Goal: Task Accomplishment & Management: Complete application form

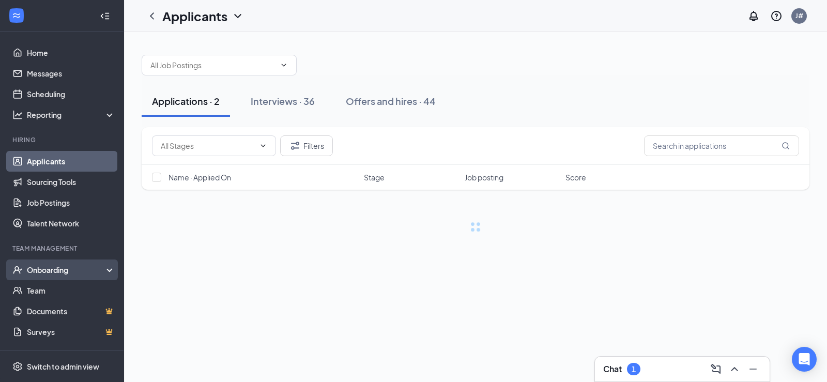
click at [63, 273] on div "Onboarding" at bounding box center [67, 270] width 80 height 10
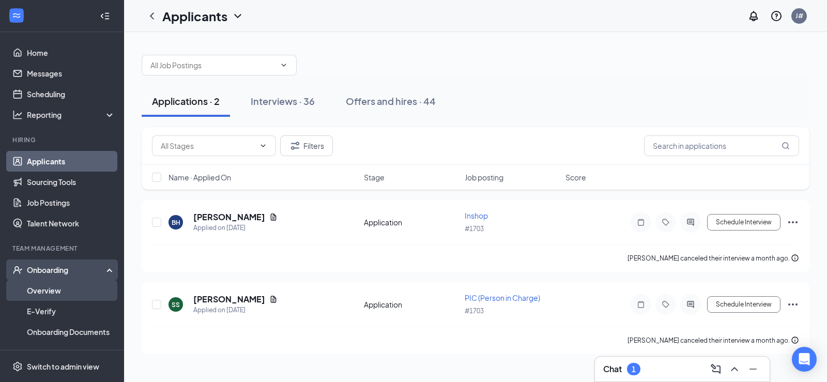
click at [70, 291] on link "Overview" at bounding box center [71, 290] width 88 height 21
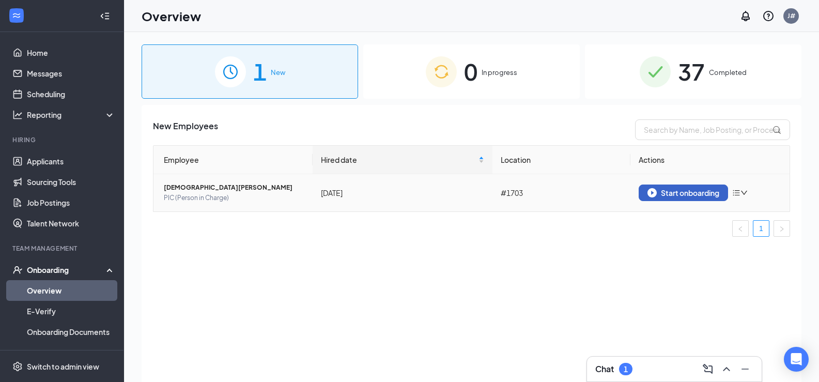
click at [671, 196] on div "Start onboarding" at bounding box center [684, 192] width 72 height 9
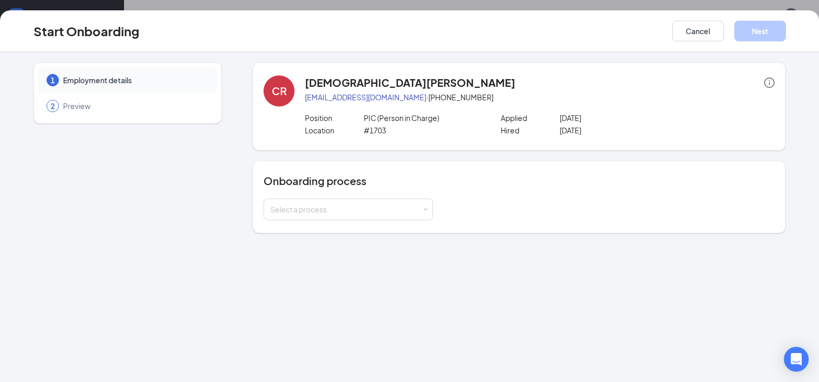
click at [298, 221] on div "Onboarding process Select a process" at bounding box center [519, 197] width 533 height 72
click at [315, 208] on div "Select a process" at bounding box center [345, 209] width 151 height 10
click at [316, 241] on div "1 Employment details 2 Preview CR [PERSON_NAME] [EMAIL_ADDRESS][DOMAIN_NAME] · …" at bounding box center [409, 217] width 819 height 330
click at [318, 231] on div "Onboarding process Select a process" at bounding box center [519, 197] width 533 height 72
click at [314, 208] on div "Select a process" at bounding box center [345, 209] width 151 height 10
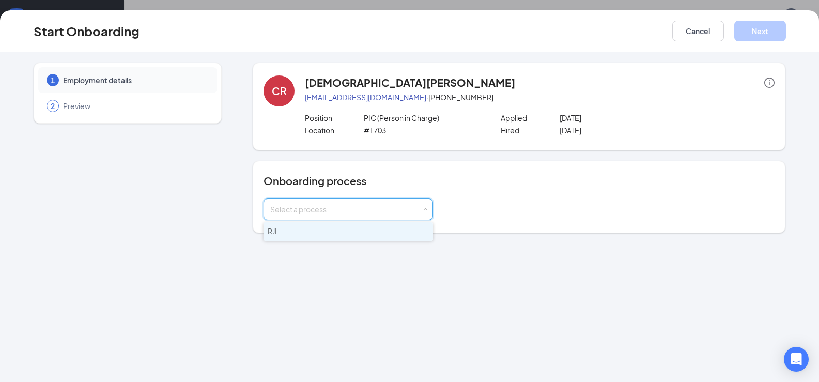
click at [309, 226] on li "RJI" at bounding box center [349, 231] width 170 height 19
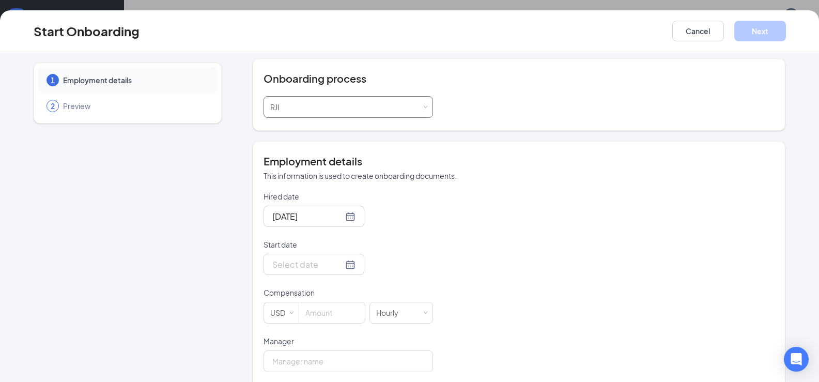
scroll to position [103, 0]
click at [336, 255] on div at bounding box center [314, 263] width 101 height 21
click at [332, 268] on div at bounding box center [313, 263] width 83 height 13
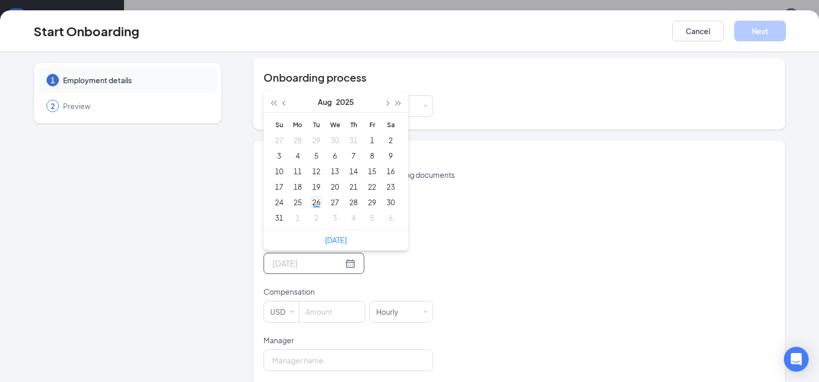
type input "[DATE]"
click at [315, 204] on div "26" at bounding box center [316, 202] width 12 height 12
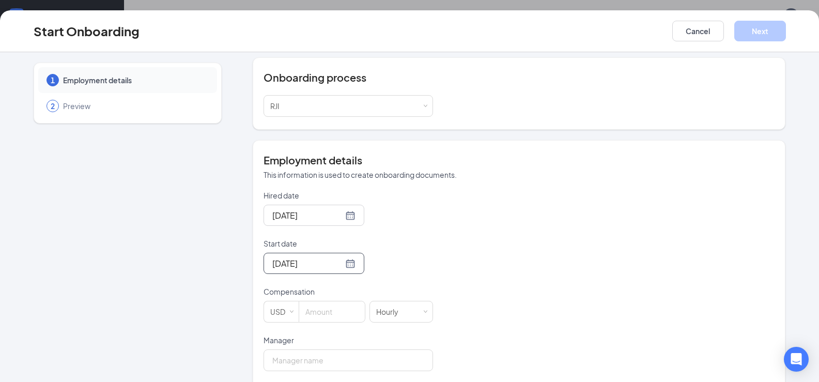
scroll to position [155, 0]
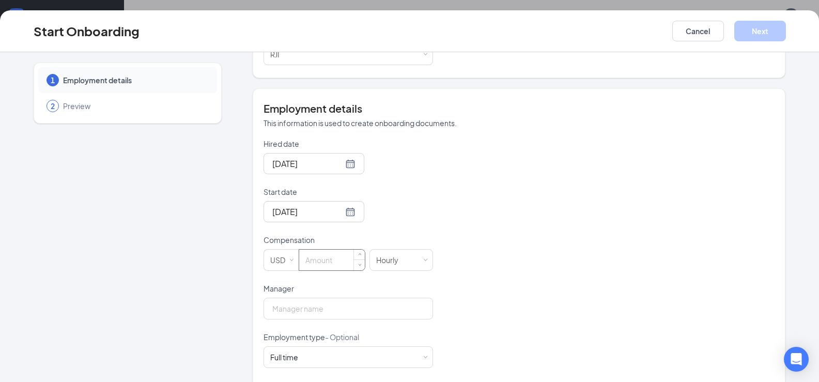
click at [329, 257] on input at bounding box center [332, 260] width 66 height 21
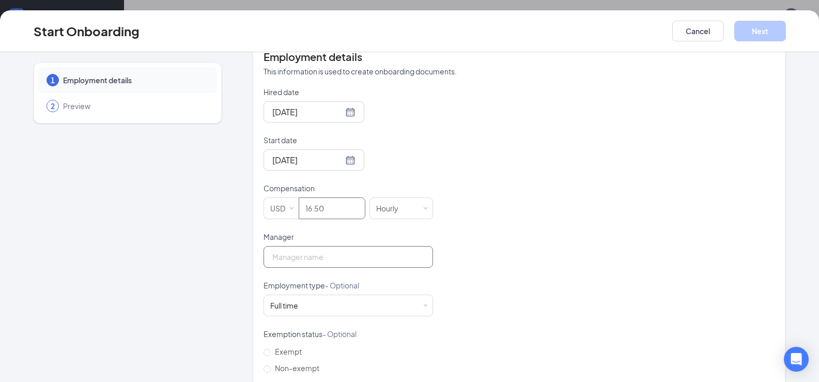
type input "16.5"
click at [319, 266] on input "Manager" at bounding box center [349, 257] width 170 height 22
type input "[PERSON_NAME]"
click at [314, 302] on div "Full time Works 30+ hours per week and is reasonably expected to work" at bounding box center [348, 305] width 156 height 21
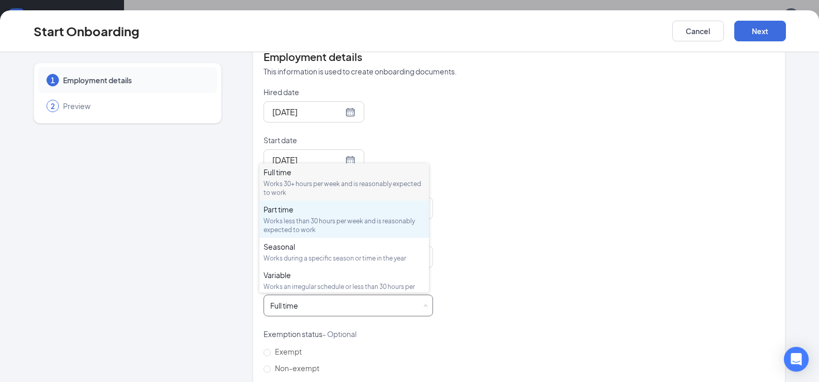
click at [318, 216] on div "Part time Works less than 30 hours per week and is reasonably expected to work" at bounding box center [344, 219] width 161 height 30
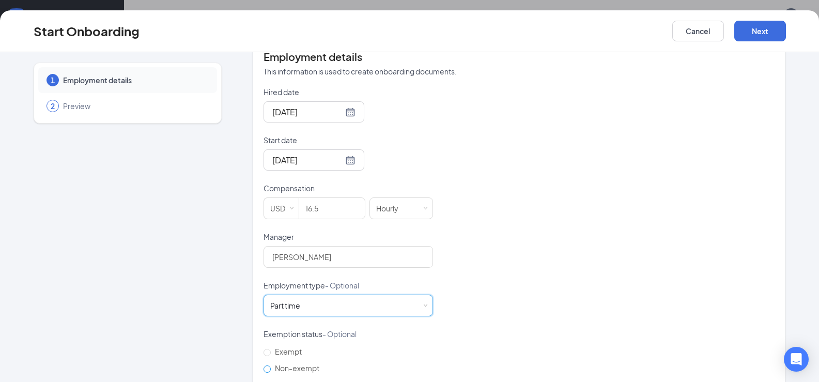
click at [292, 366] on span "Non-exempt" at bounding box center [297, 367] width 53 height 9
click at [271, 366] on input "Non-exempt" at bounding box center [267, 368] width 7 height 7
radio input "true"
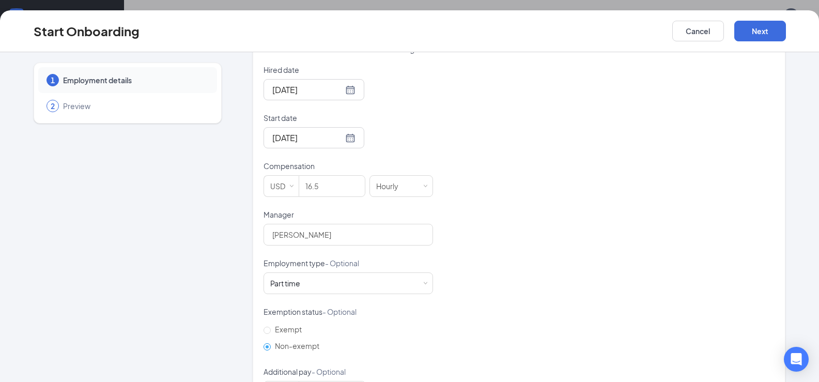
scroll to position [170, 0]
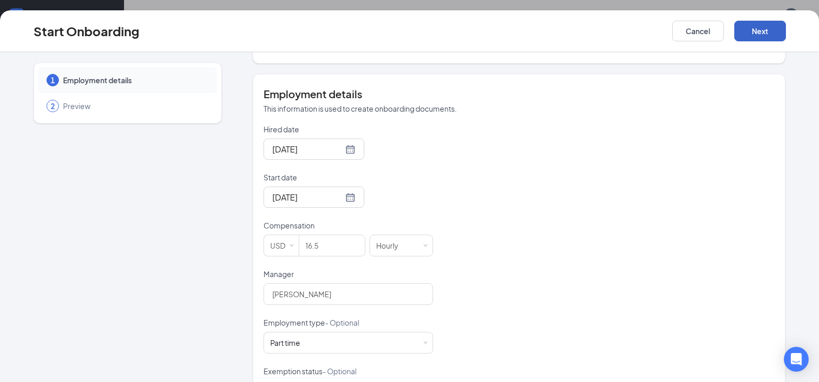
click at [757, 24] on button "Next" at bounding box center [760, 31] width 52 height 21
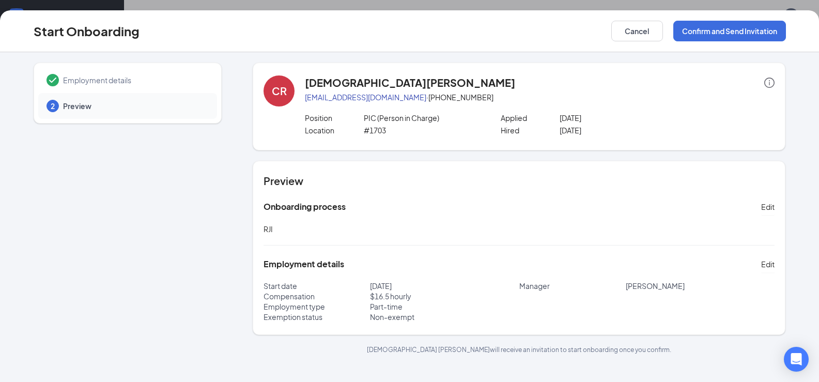
scroll to position [0, 0]
click at [682, 27] on button "Confirm and Send Invitation" at bounding box center [729, 31] width 113 height 21
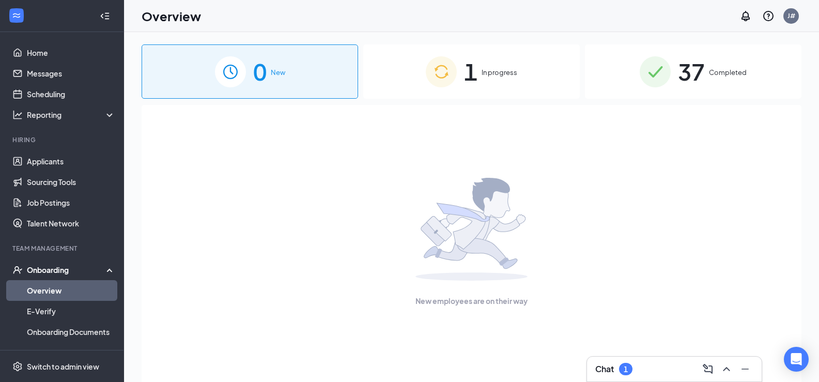
click at [505, 82] on div "1 In progress" at bounding box center [471, 71] width 217 height 54
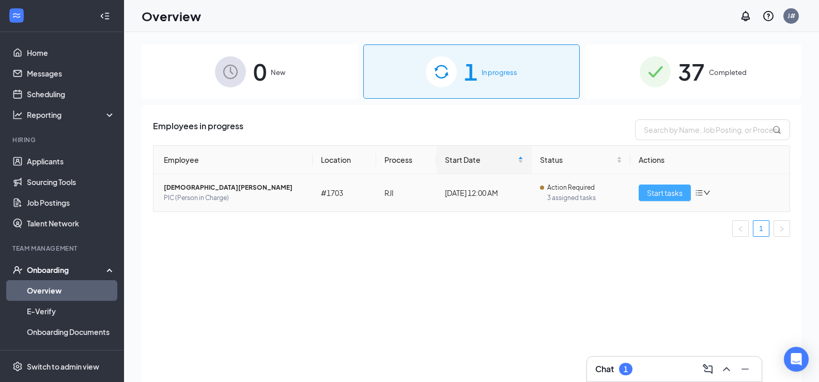
click at [663, 198] on span "Start tasks" at bounding box center [665, 192] width 36 height 11
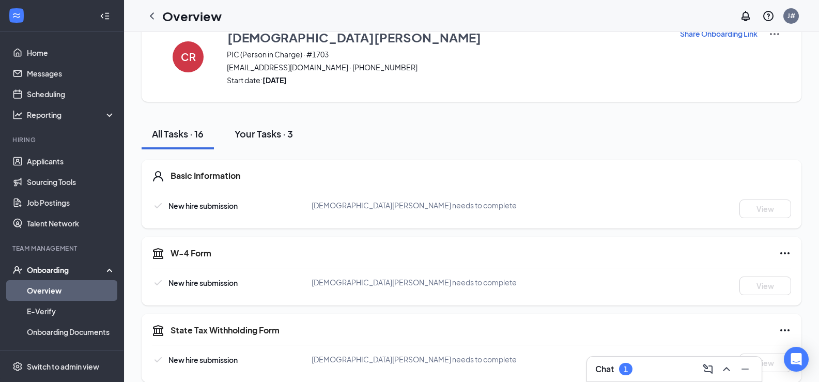
scroll to position [52, 0]
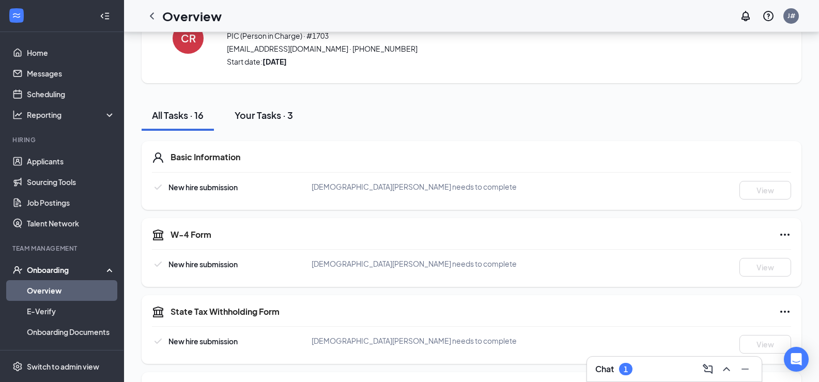
click at [269, 120] on div "Your Tasks · 3" at bounding box center [264, 115] width 58 height 13
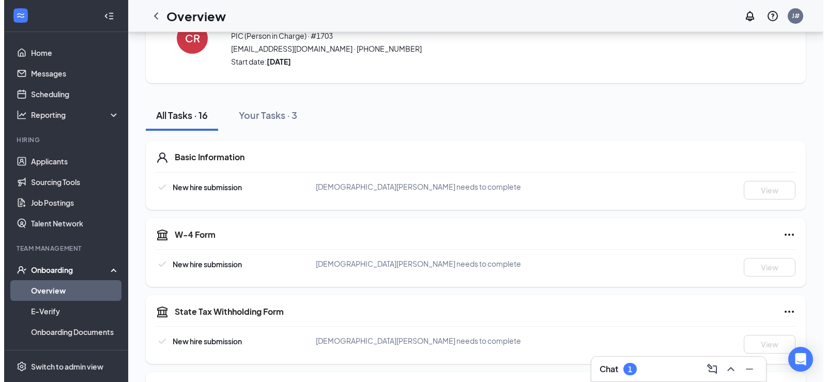
scroll to position [0, 0]
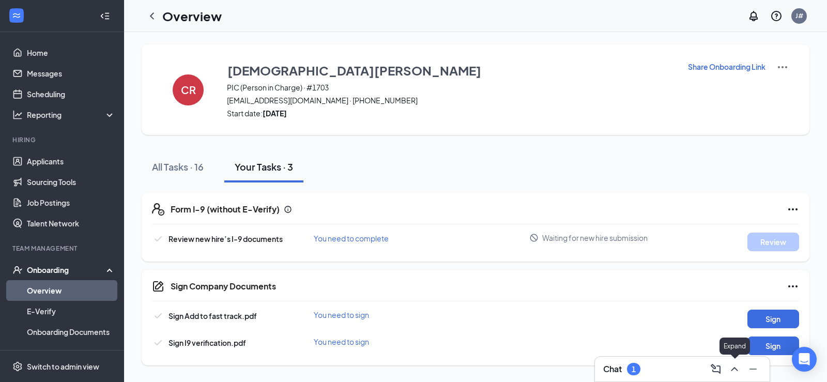
click at [734, 371] on icon "ChevronUp" at bounding box center [734, 369] width 12 height 12
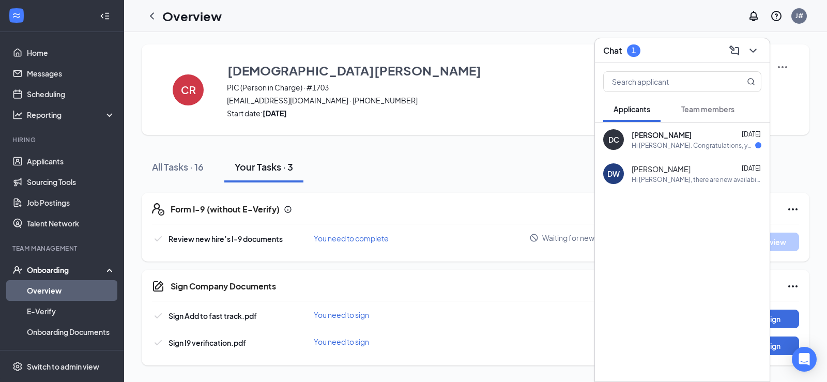
click at [716, 131] on div "[PERSON_NAME] [DATE]" at bounding box center [697, 135] width 130 height 10
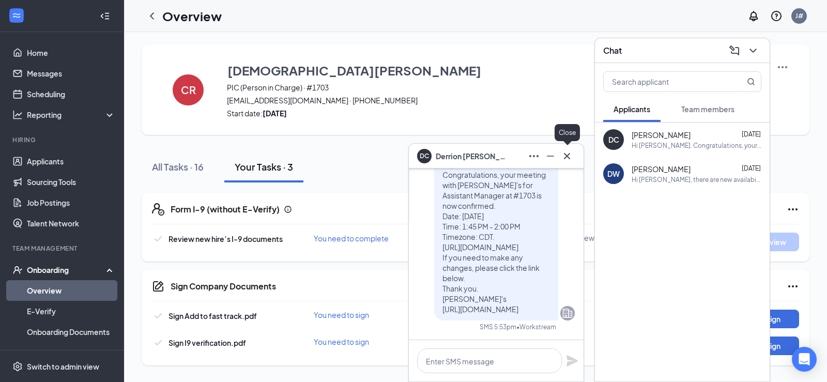
click at [569, 158] on icon "Cross" at bounding box center [567, 156] width 12 height 12
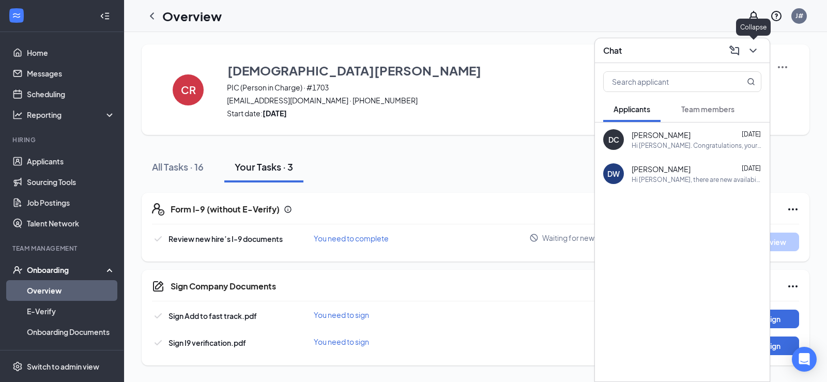
click at [752, 53] on icon "ChevronDown" at bounding box center [753, 50] width 12 height 12
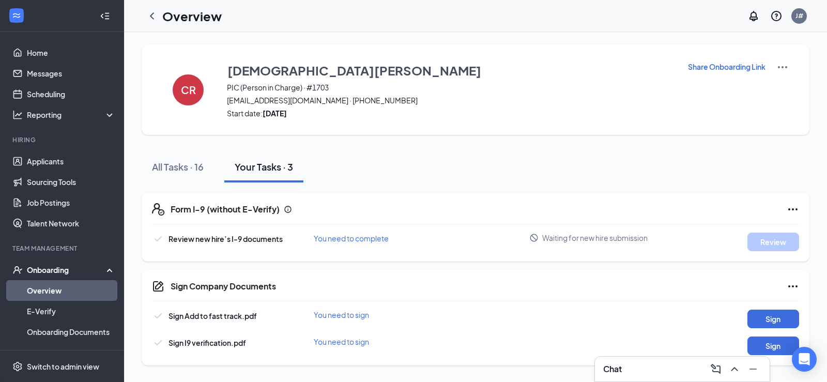
click at [555, 102] on span "[EMAIL_ADDRESS][DOMAIN_NAME] · [PHONE_NUMBER]" at bounding box center [451, 100] width 448 height 10
drag, startPoint x: 225, startPoint y: 100, endPoint x: 324, endPoint y: 103, distance: 98.7
click at [328, 104] on div "CR [DEMOGRAPHIC_DATA][PERSON_NAME] (Person in Charge) · #1703 [EMAIL_ADDRESS][D…" at bounding box center [476, 89] width 668 height 90
copy span "[EMAIL_ADDRESS][DOMAIN_NAME]"
click at [772, 316] on button "Sign" at bounding box center [773, 319] width 52 height 19
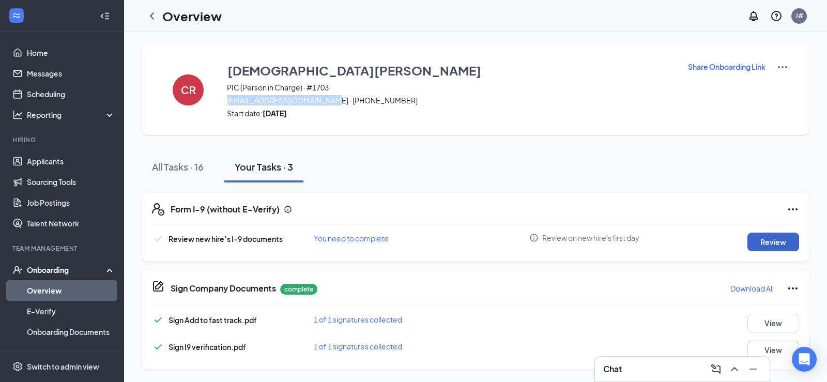
click at [777, 239] on button "Review" at bounding box center [773, 242] width 52 height 19
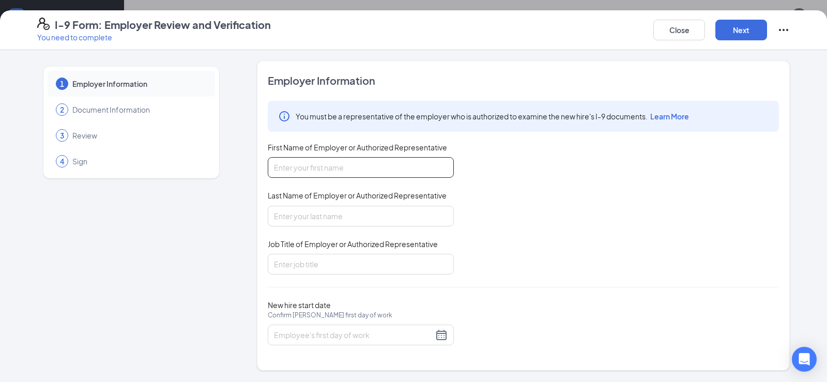
click at [389, 166] on input "First Name of Employer or Authorized Representative" at bounding box center [361, 167] width 186 height 21
type input "[PERSON_NAME]"
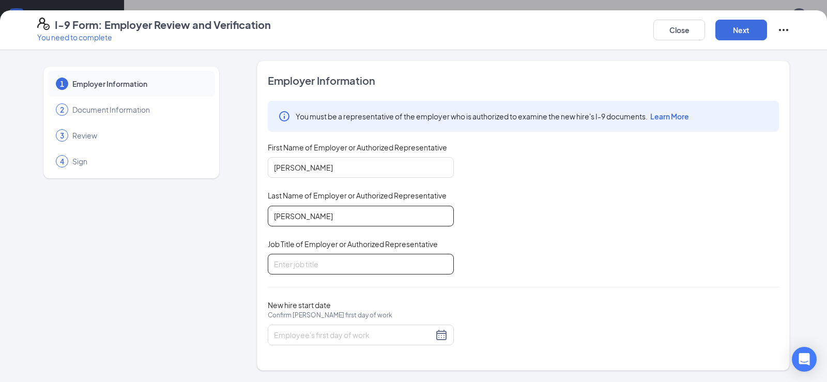
type input "[PERSON_NAME]"
click at [358, 272] on input "Job Title of Employer or Authorized Representative" at bounding box center [361, 264] width 186 height 21
type input "General Manager"
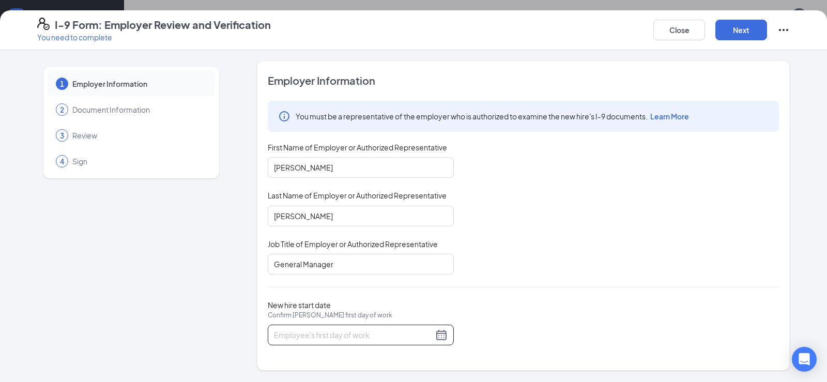
click at [447, 338] on div at bounding box center [361, 335] width 174 height 12
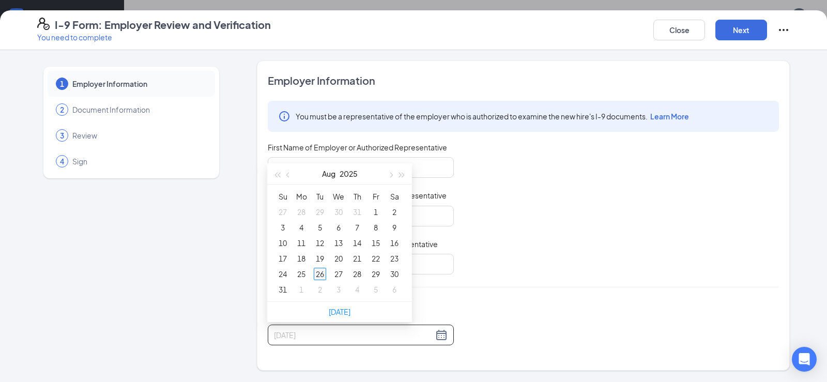
type input "[DATE]"
click at [317, 269] on div "26" at bounding box center [320, 274] width 12 height 12
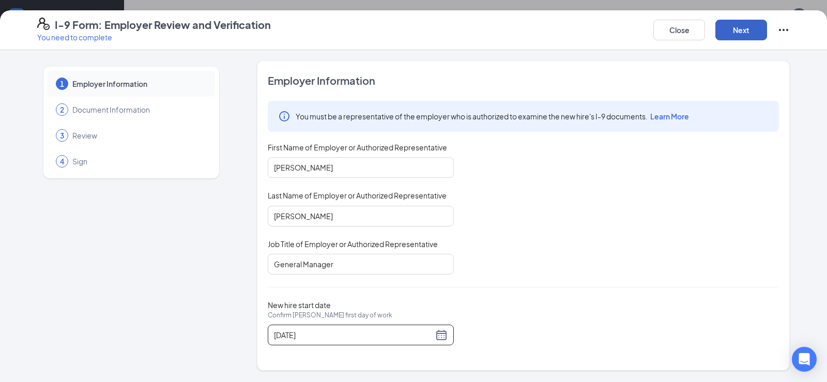
click at [750, 34] on button "Next" at bounding box center [741, 30] width 52 height 21
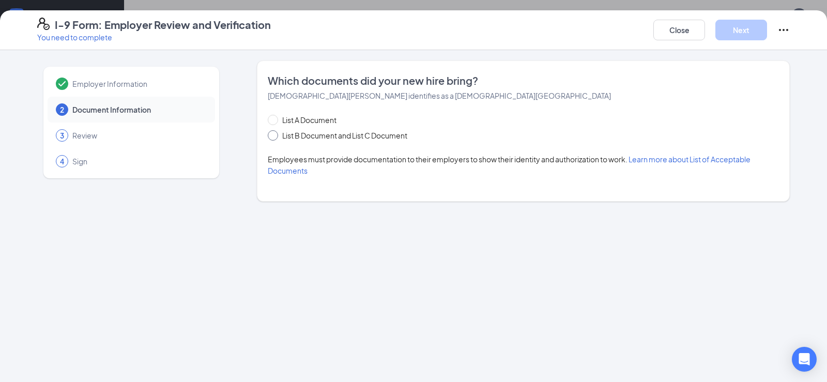
click at [289, 133] on span "List B Document and List C Document" at bounding box center [344, 135] width 133 height 11
click at [275, 133] on input "List B Document and List C Document" at bounding box center [271, 133] width 7 height 7
radio input "true"
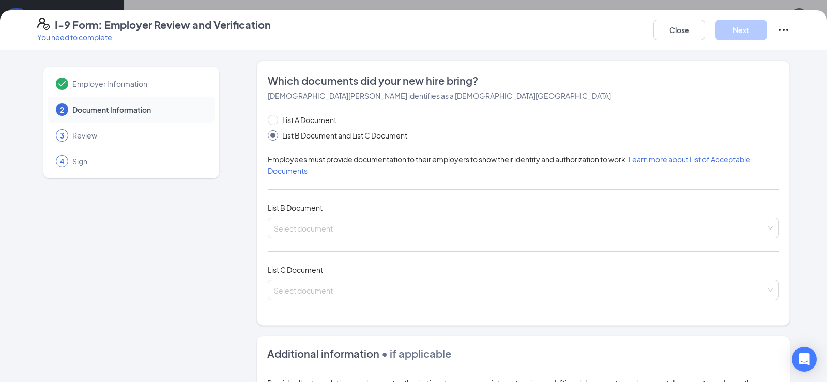
click at [324, 205] on div "List B Document" at bounding box center [523, 207] width 511 height 11
click at [297, 237] on span at bounding box center [520, 228] width 492 height 20
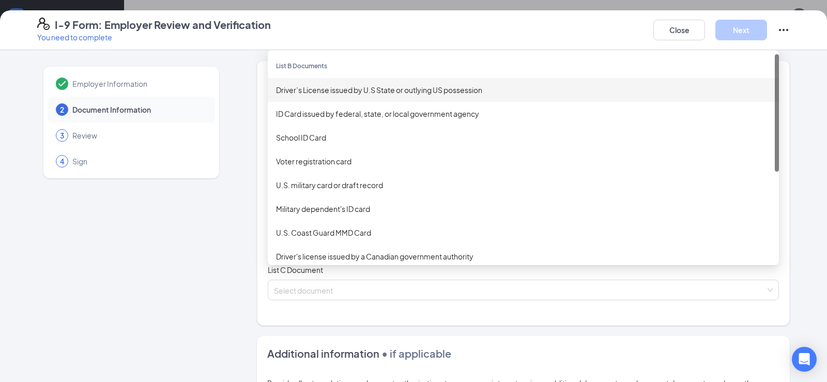
click at [337, 89] on div "Driver’s License issued by U.S State or outlying US possession" at bounding box center [523, 89] width 495 height 11
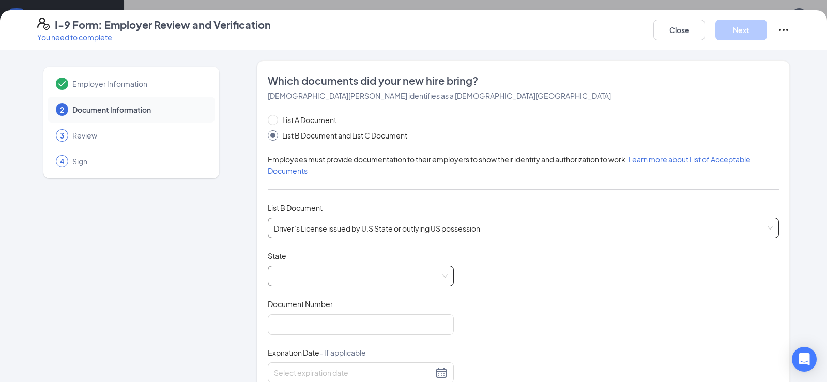
click at [298, 271] on span at bounding box center [361, 276] width 174 height 20
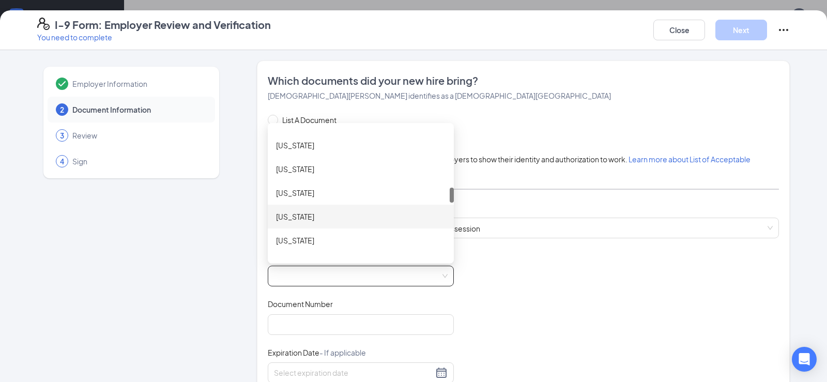
scroll to position [569, 0]
click at [302, 212] on div "[US_STATE]" at bounding box center [361, 212] width 170 height 11
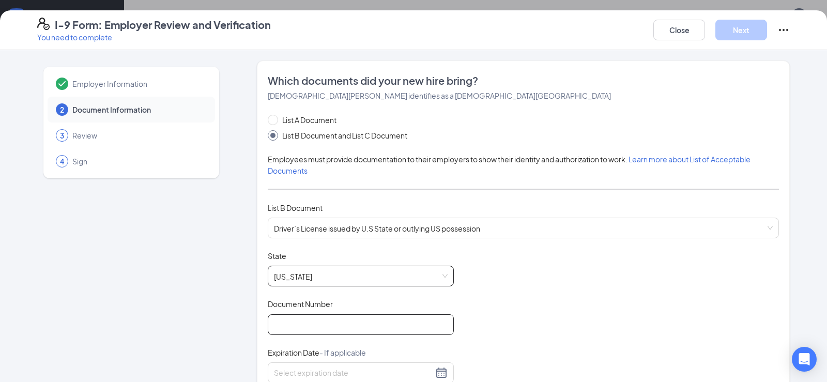
click at [303, 320] on input "Document Number" at bounding box center [361, 324] width 186 height 21
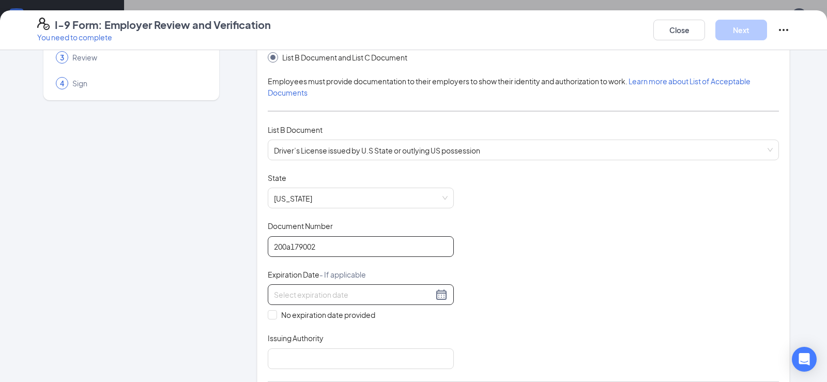
scroll to position [207, 0]
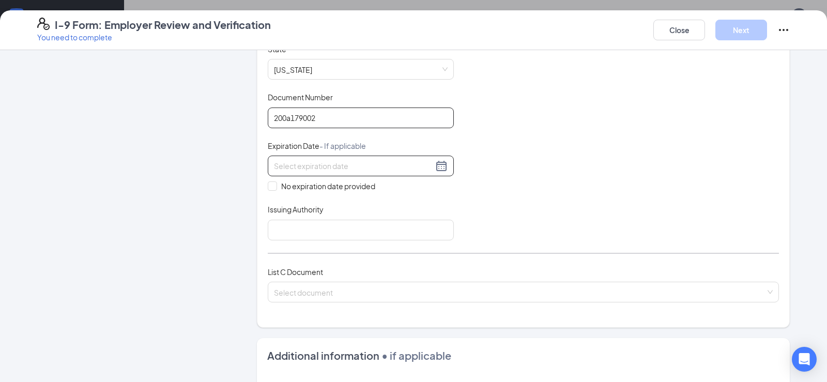
type input "200a179002"
click at [432, 169] on div at bounding box center [361, 166] width 174 height 12
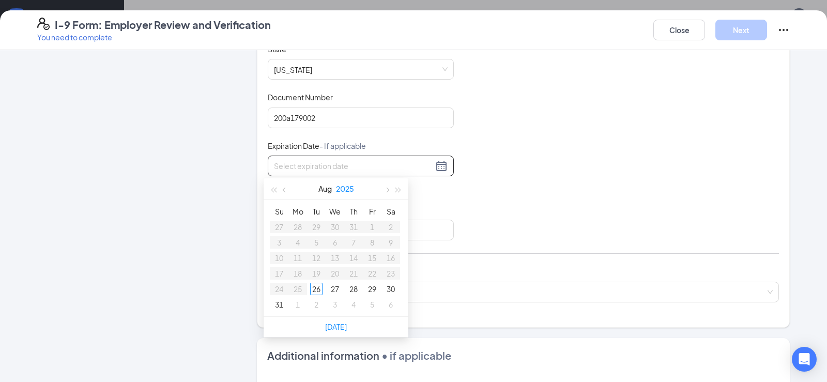
click at [344, 187] on button "2025" at bounding box center [345, 188] width 18 height 21
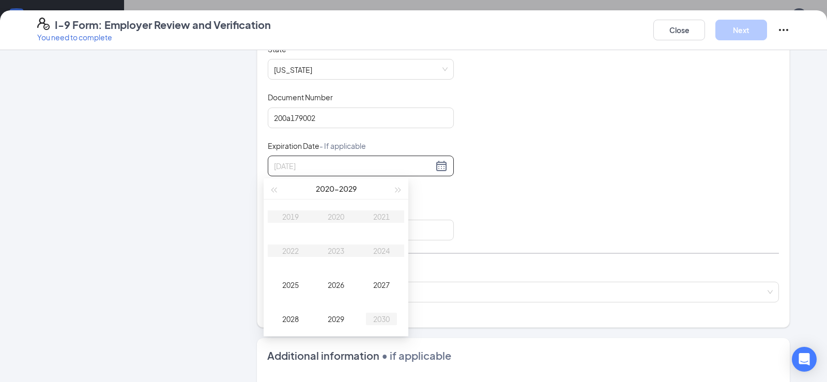
type input "[DATE]"
click at [386, 321] on div "2030" at bounding box center [381, 319] width 31 height 12
type input "[DATE]"
click at [386, 192] on button "button" at bounding box center [386, 188] width 11 height 21
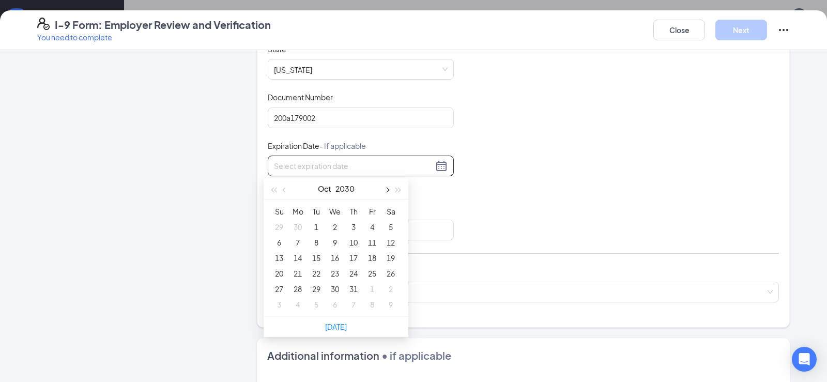
click at [386, 192] on button "button" at bounding box center [386, 188] width 11 height 21
type input "[DATE]"
click at [389, 240] on div "14" at bounding box center [391, 242] width 12 height 12
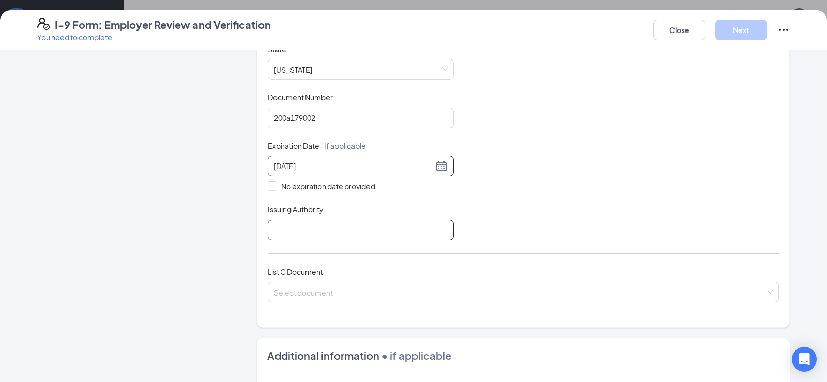
click at [301, 230] on input "Issuing Authority" at bounding box center [361, 230] width 186 height 21
type input "State of [US_STATE]"
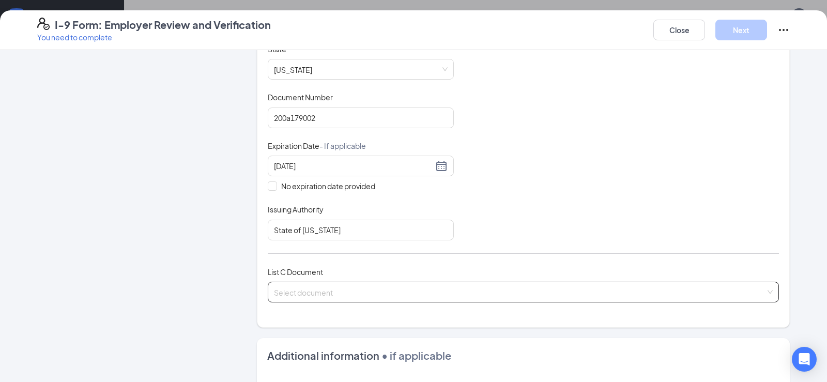
click at [339, 297] on input "search" at bounding box center [520, 290] width 492 height 16
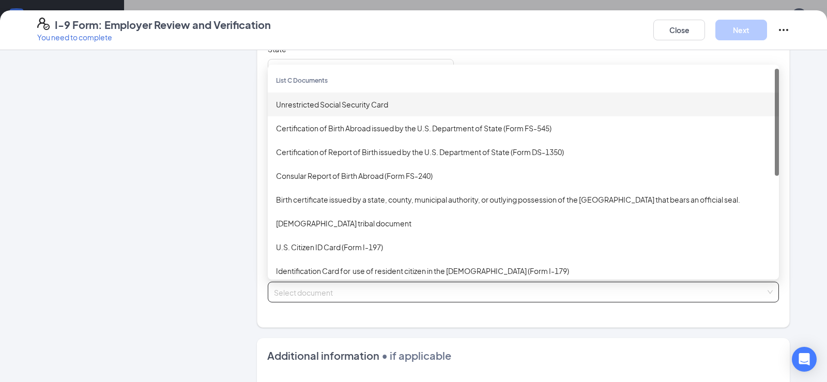
click at [350, 106] on div "Unrestricted Social Security Card" at bounding box center [523, 104] width 495 height 11
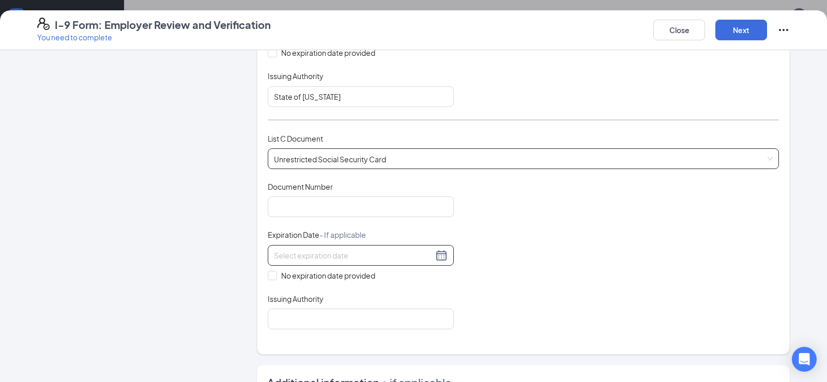
scroll to position [362, 0]
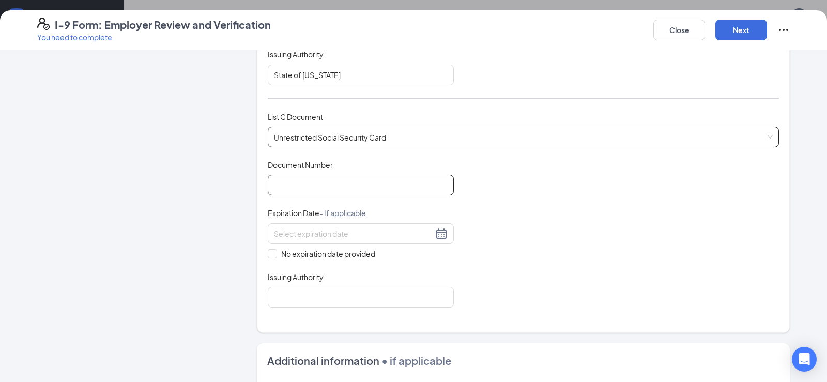
drag, startPoint x: 341, startPoint y: 179, endPoint x: 442, endPoint y: 176, distance: 101.3
click at [341, 179] on input "Document Number" at bounding box center [361, 185] width 186 height 21
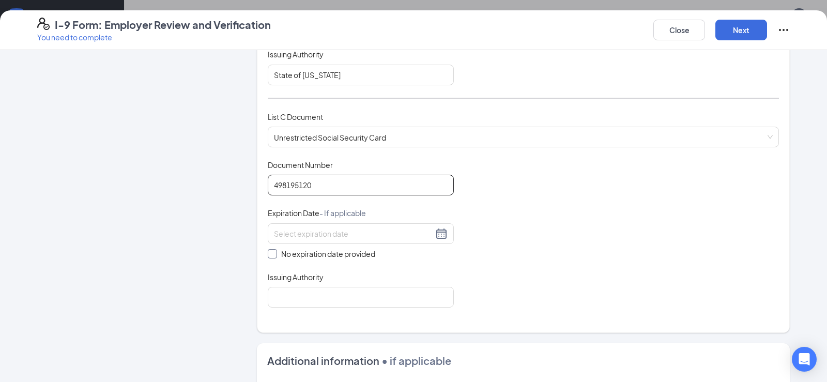
type input "498195120"
click at [309, 256] on span "No expiration date provided" at bounding box center [328, 253] width 102 height 11
click at [275, 256] on input "No expiration date provided" at bounding box center [271, 252] width 7 height 7
checkbox input "true"
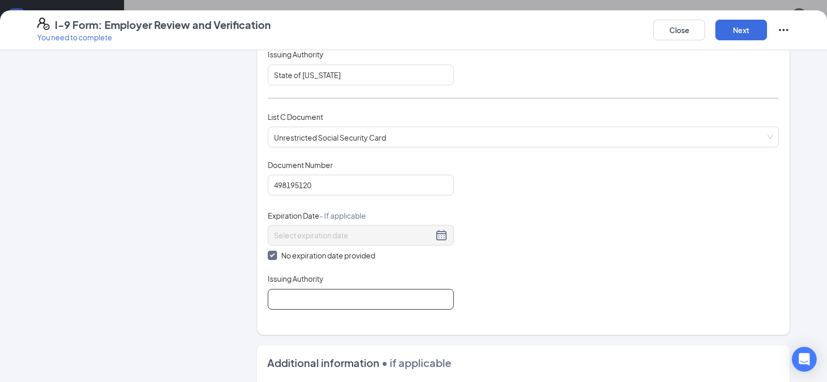
drag, startPoint x: 320, startPoint y: 293, endPoint x: 334, endPoint y: 255, distance: 40.7
click at [320, 293] on input "Issuing Authority" at bounding box center [361, 299] width 186 height 21
click at [310, 302] on input "Issuing Authority" at bounding box center [361, 299] width 186 height 21
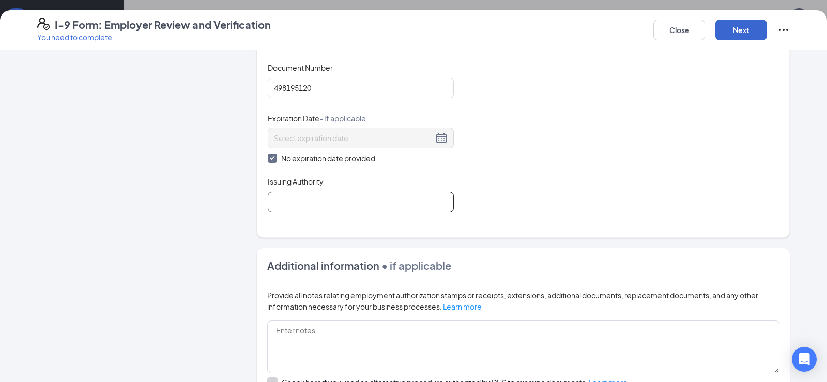
scroll to position [444, 0]
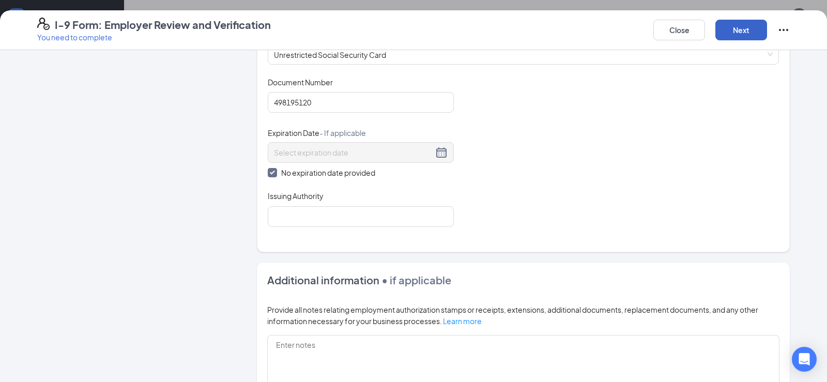
click at [734, 29] on button "Next" at bounding box center [741, 30] width 52 height 21
click at [340, 212] on input "Issuing Authority" at bounding box center [361, 216] width 186 height 21
type input "Social Security Administration"
click at [731, 34] on button "Next" at bounding box center [741, 30] width 52 height 21
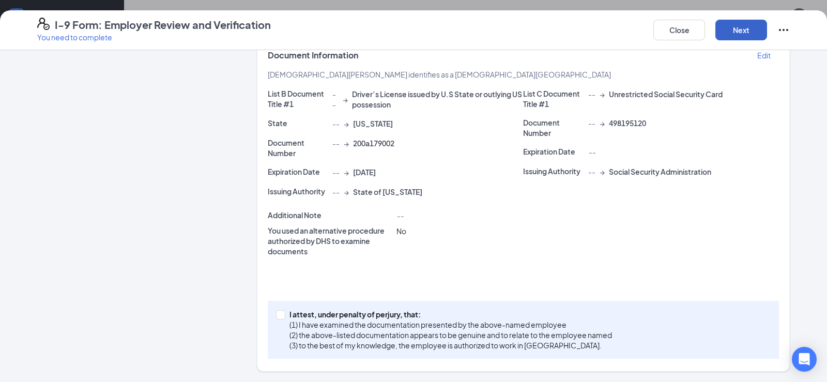
scroll to position [178, 0]
click at [276, 314] on input "I attest, under penalty of [PERSON_NAME], that: (1) I have examined the documen…" at bounding box center [279, 313] width 7 height 7
checkbox input "true"
click at [735, 35] on button "Next" at bounding box center [741, 30] width 52 height 21
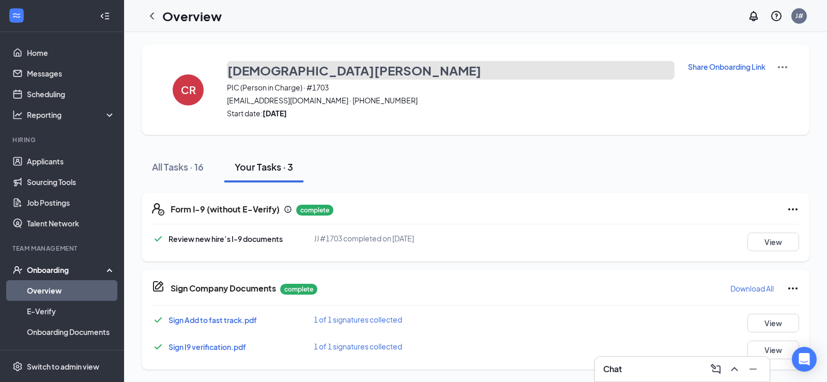
click at [260, 73] on h3 "[DEMOGRAPHIC_DATA][PERSON_NAME]" at bounding box center [354, 71] width 254 height 18
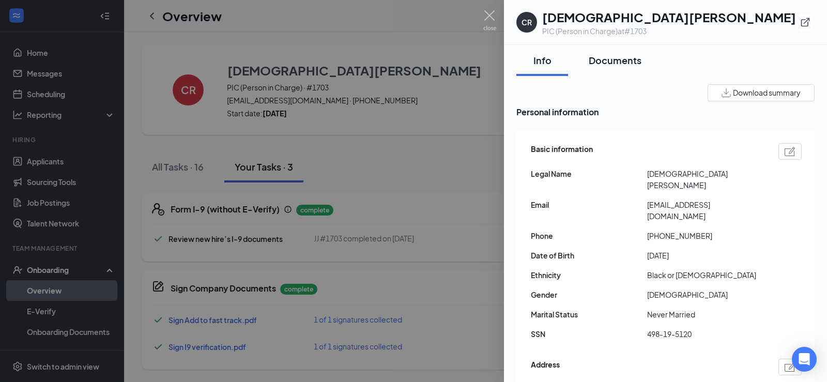
click at [615, 62] on div "Documents" at bounding box center [615, 60] width 53 height 13
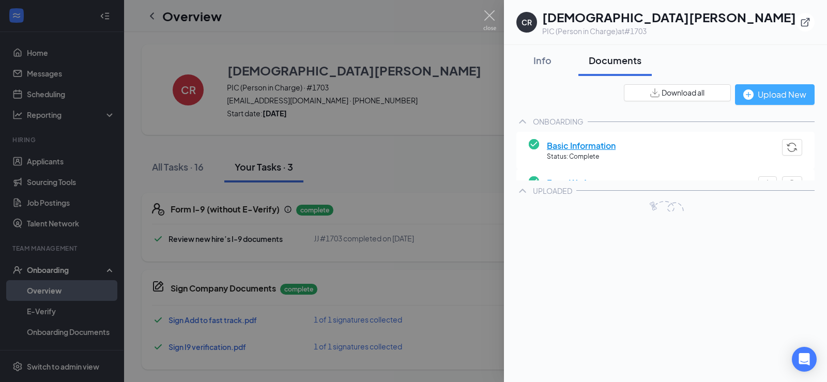
click at [754, 93] on div "Upload New" at bounding box center [774, 94] width 63 height 13
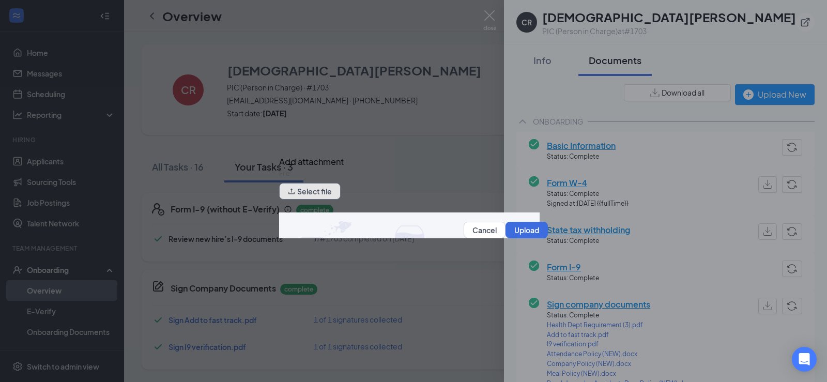
click at [309, 192] on button "Select file" at bounding box center [310, 191] width 62 height 17
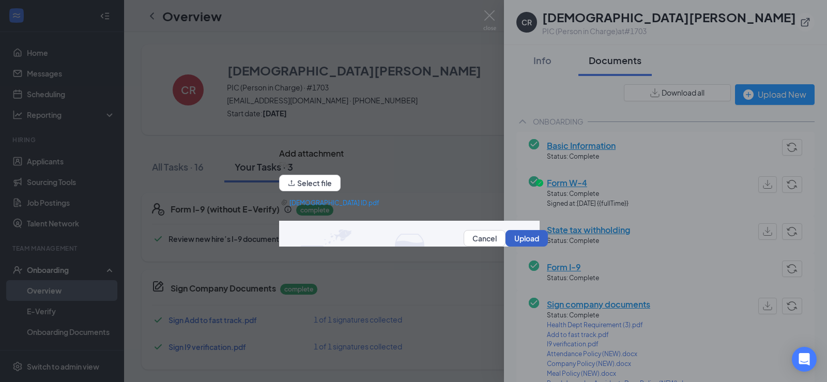
click at [524, 240] on button "Upload" at bounding box center [526, 238] width 42 height 17
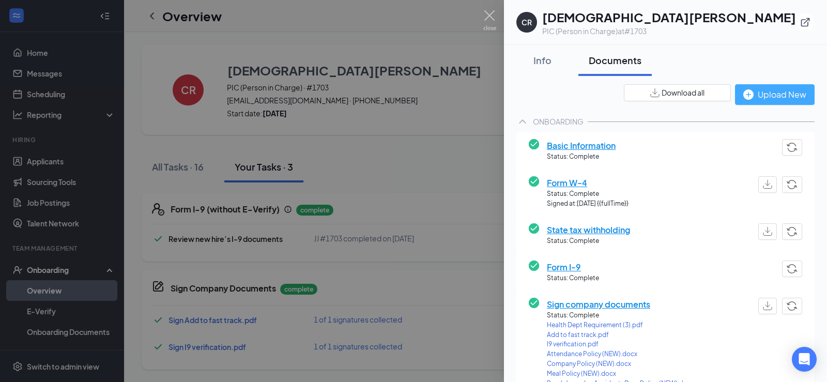
click at [750, 93] on div "Upload New" at bounding box center [774, 94] width 63 height 13
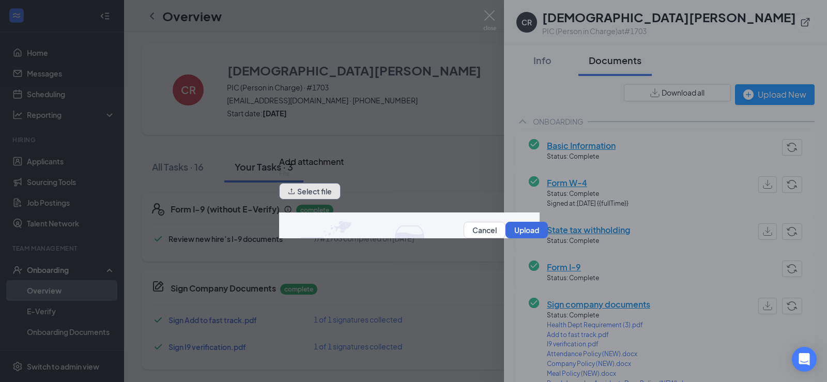
click at [335, 197] on button "Select file" at bounding box center [310, 191] width 62 height 17
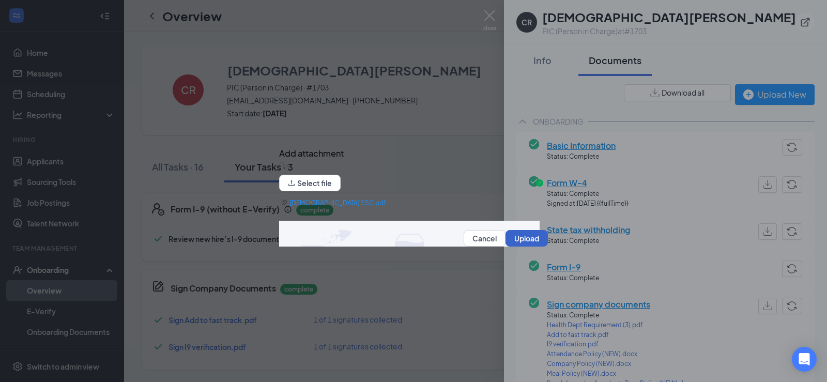
click at [512, 239] on button "Upload" at bounding box center [526, 238] width 42 height 17
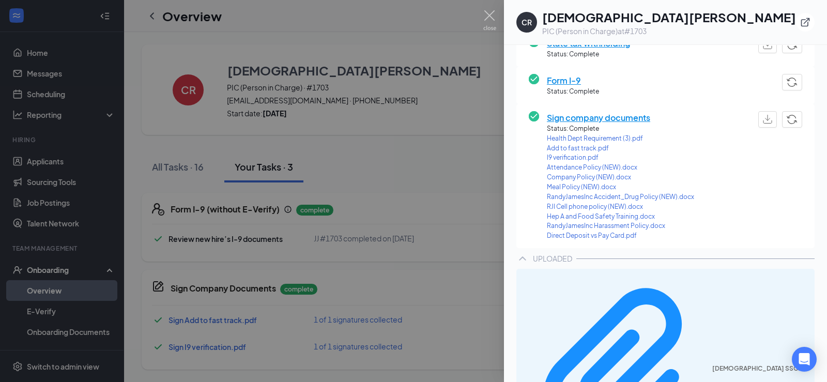
scroll to position [188, 0]
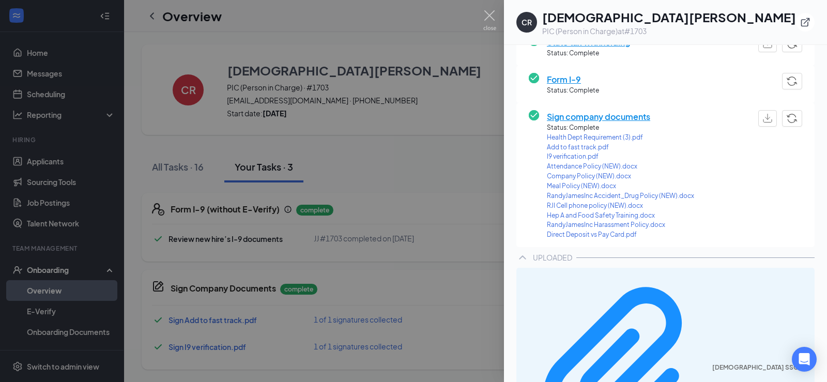
click at [423, 175] on div at bounding box center [413, 191] width 827 height 382
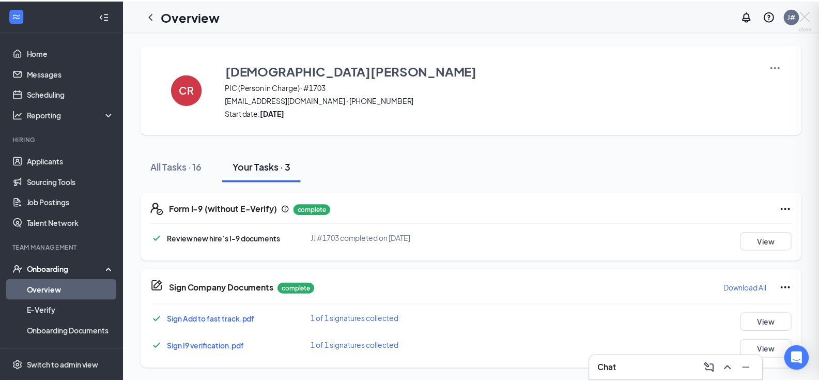
scroll to position [182, 0]
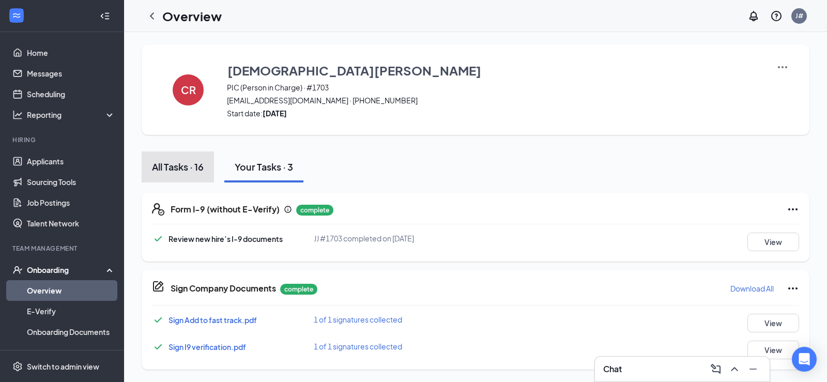
drag, startPoint x: 165, startPoint y: 155, endPoint x: 179, endPoint y: 177, distance: 26.5
click at [165, 155] on button "All Tasks · 16" at bounding box center [178, 166] width 72 height 31
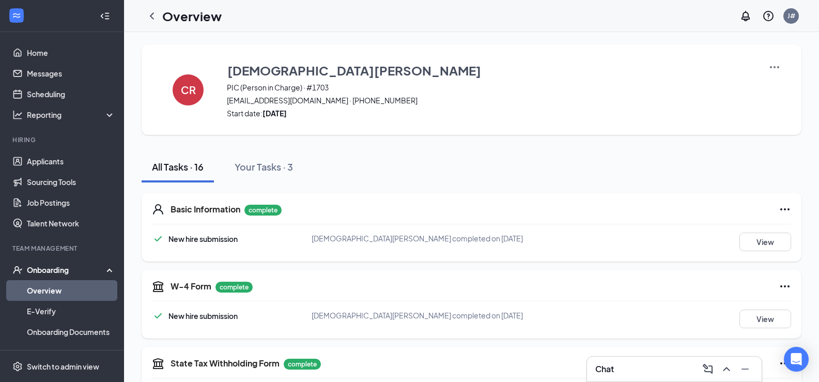
click at [179, 177] on button "All Tasks · 16" at bounding box center [178, 166] width 72 height 31
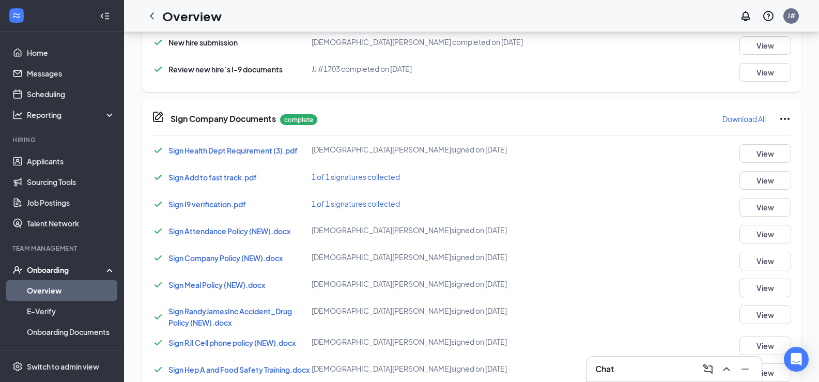
scroll to position [409, 0]
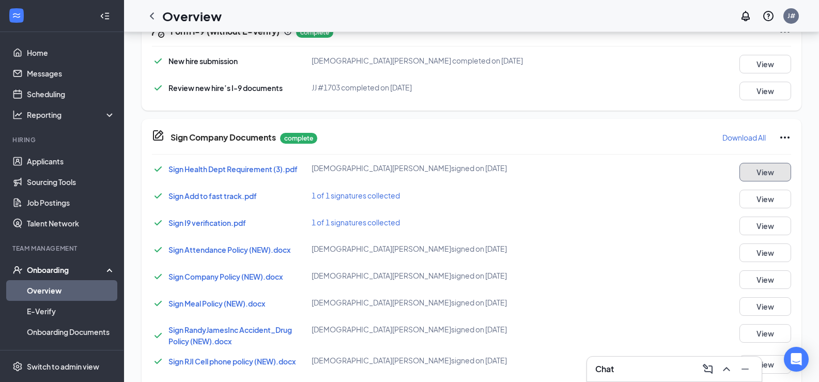
click at [768, 167] on button "View" at bounding box center [766, 172] width 52 height 19
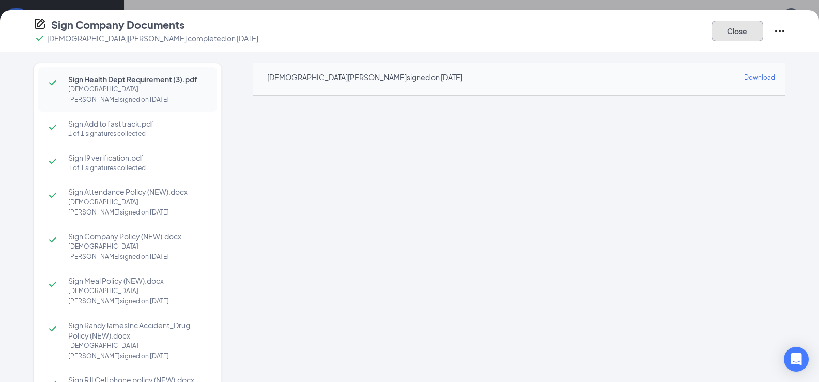
click at [753, 33] on button "Close" at bounding box center [738, 31] width 52 height 21
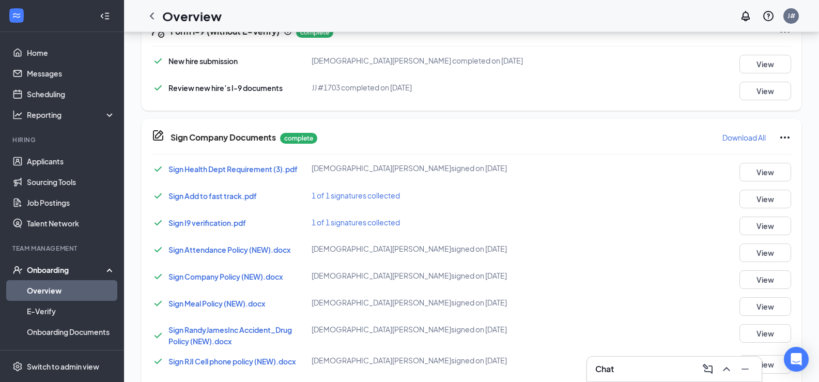
drag, startPoint x: 58, startPoint y: 294, endPoint x: 154, endPoint y: 285, distance: 96.5
click at [58, 293] on link "Overview" at bounding box center [71, 290] width 88 height 21
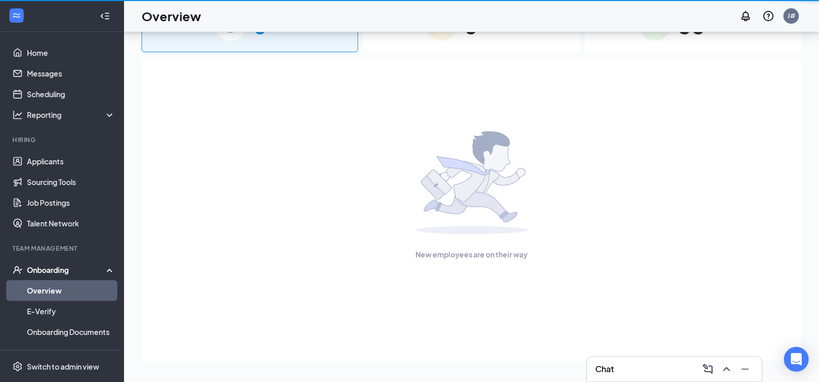
scroll to position [47, 0]
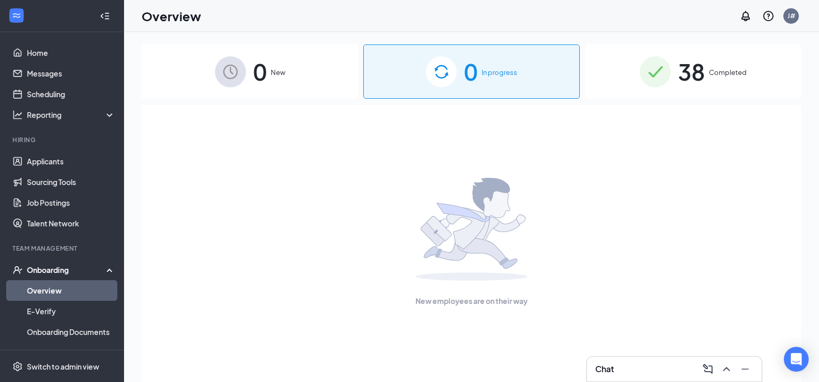
click at [256, 58] on span "0" at bounding box center [259, 72] width 13 height 36
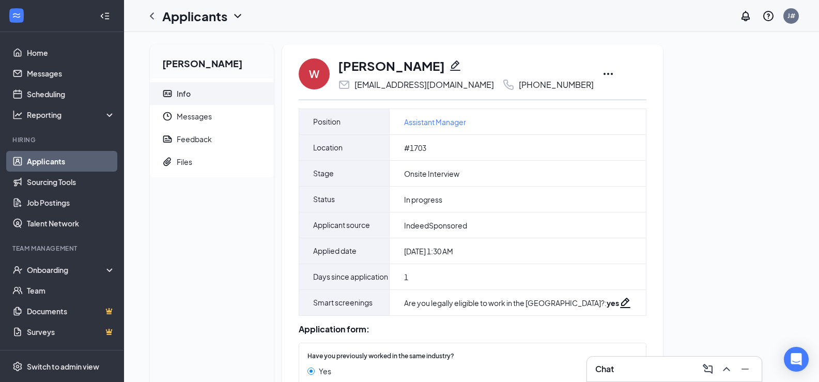
click at [602, 73] on icon "Ellipses" at bounding box center [608, 74] width 12 height 12
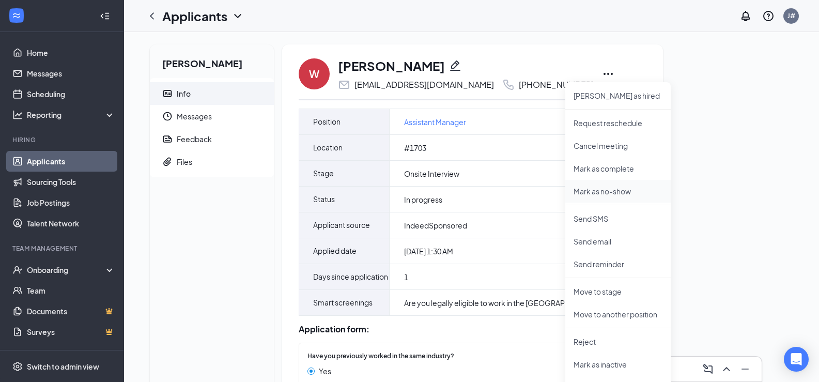
click at [605, 192] on p "Mark as no-show" at bounding box center [618, 191] width 89 height 10
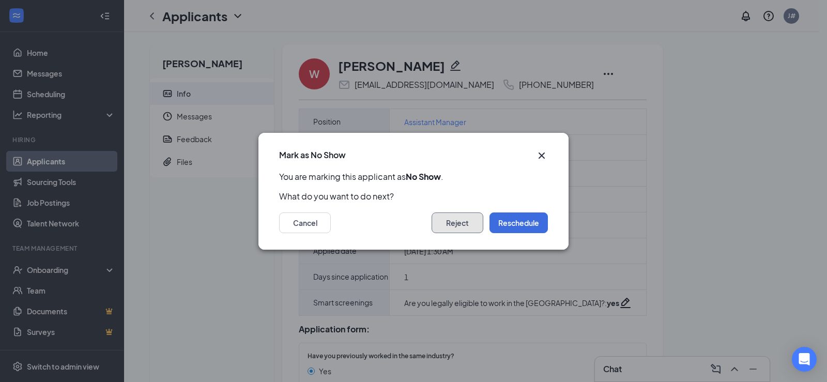
click at [454, 219] on button "Reject" at bounding box center [458, 222] width 52 height 21
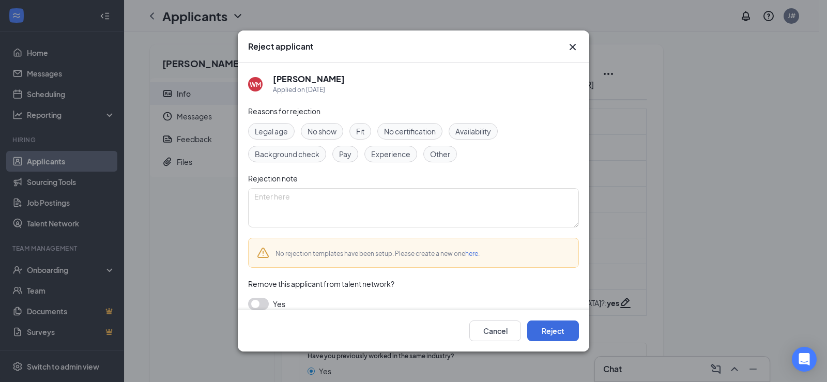
click at [259, 301] on button "button" at bounding box center [258, 304] width 21 height 12
click at [548, 335] on button "Reject" at bounding box center [553, 330] width 52 height 21
